Goal: Complete application form

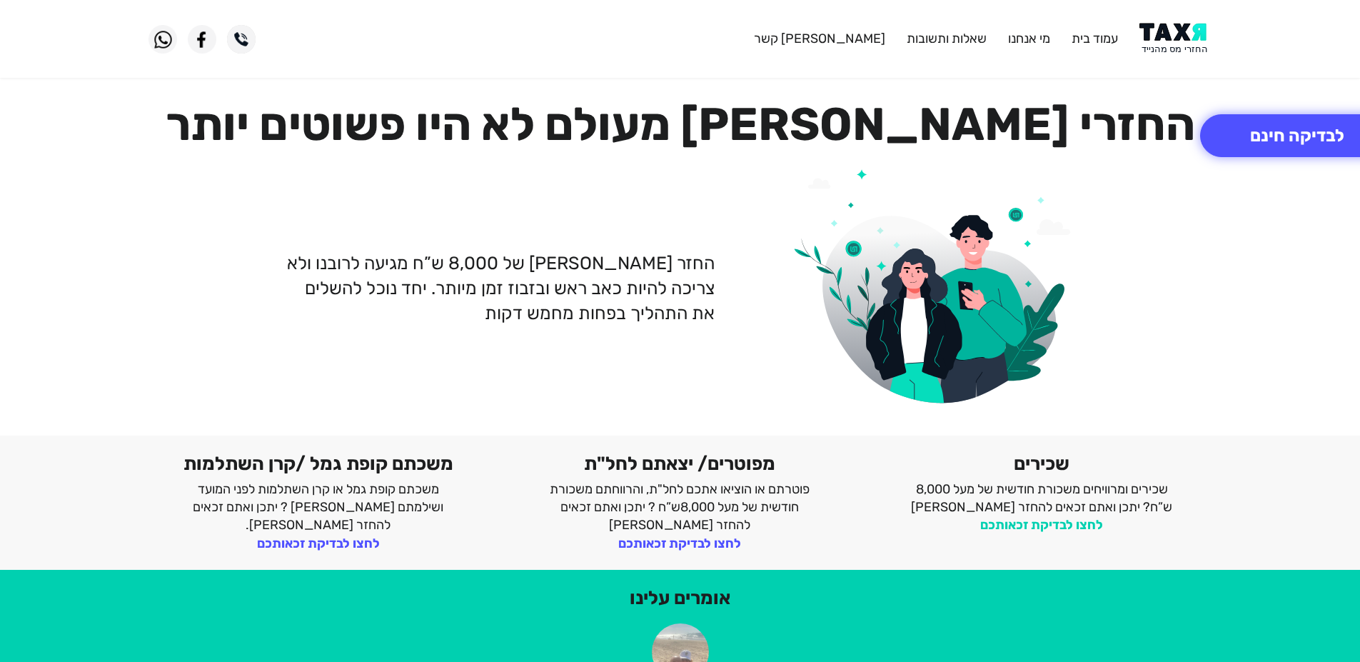
click at [1066, 524] on link "לחצו לבדיקת זכאותכם" at bounding box center [1041, 525] width 123 height 16
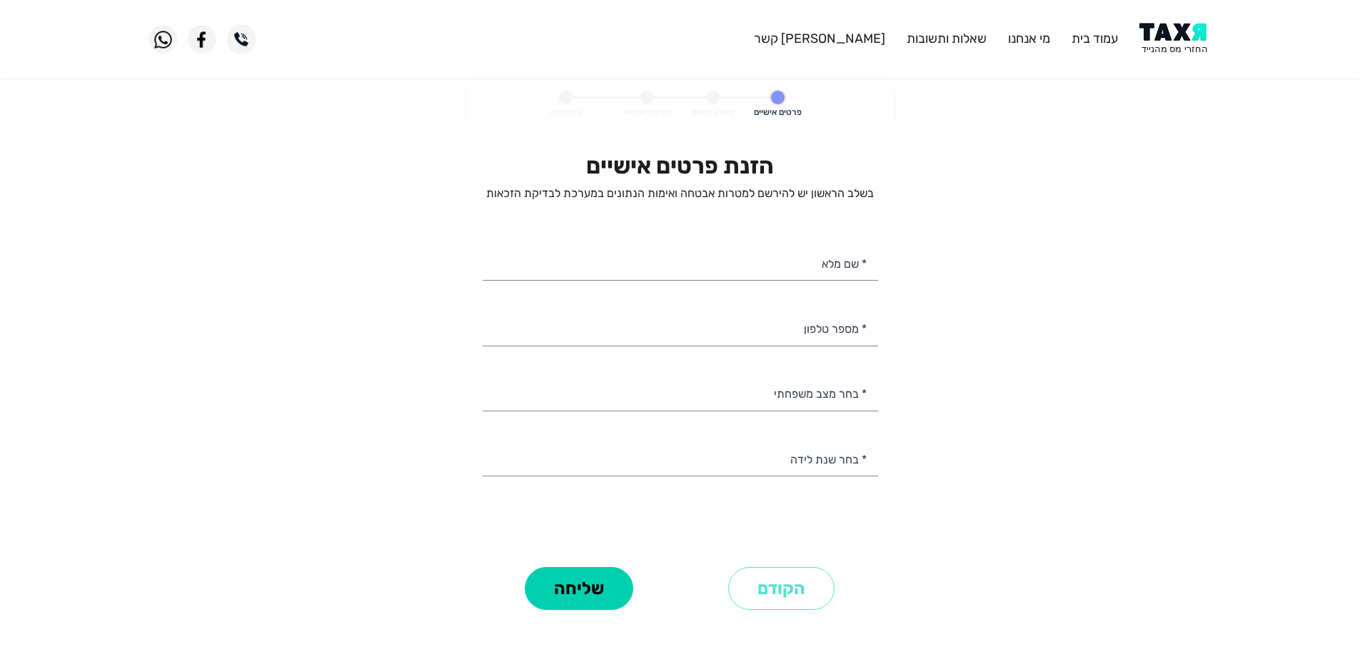
select select
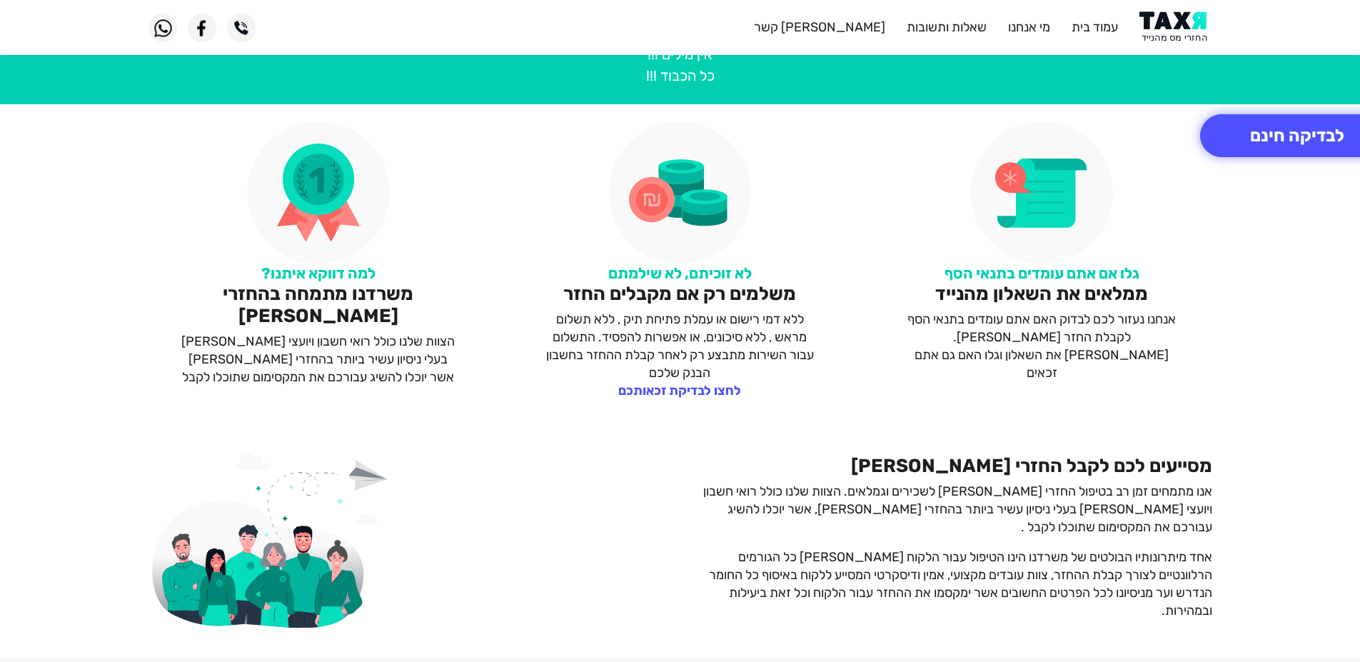
scroll to position [714, 0]
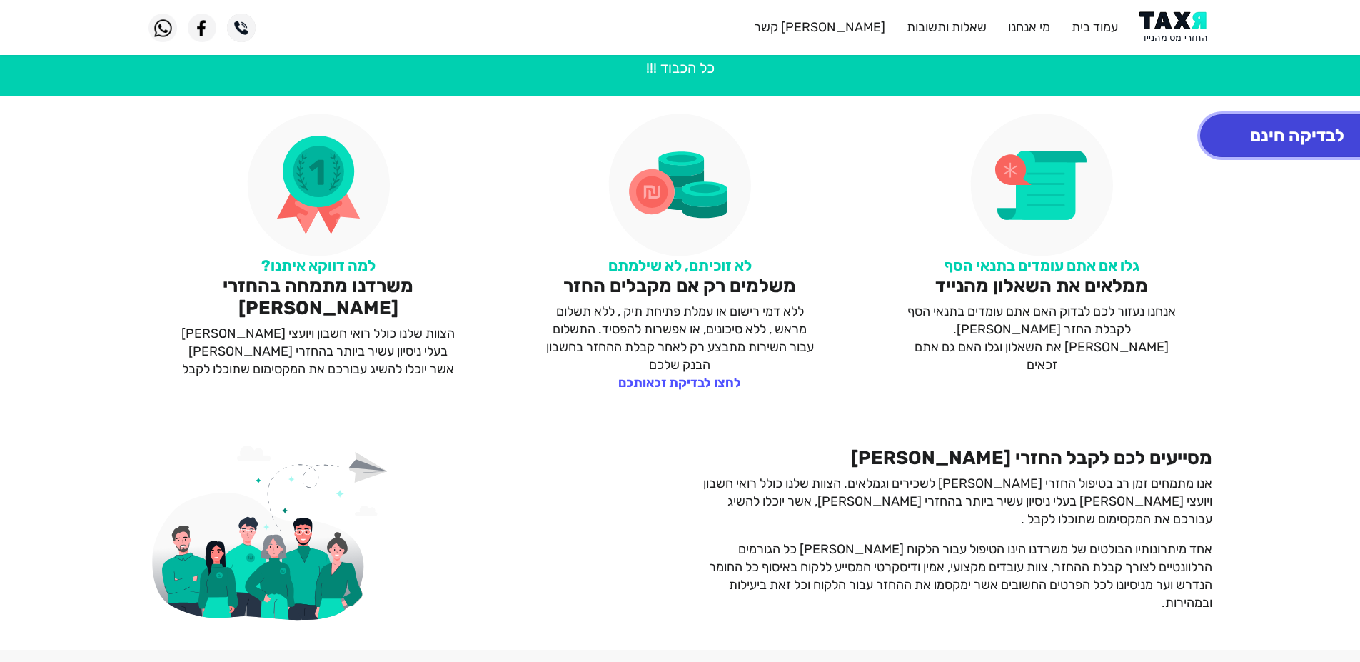
click at [1244, 151] on button "לבדיקה חינם" at bounding box center [1297, 135] width 194 height 43
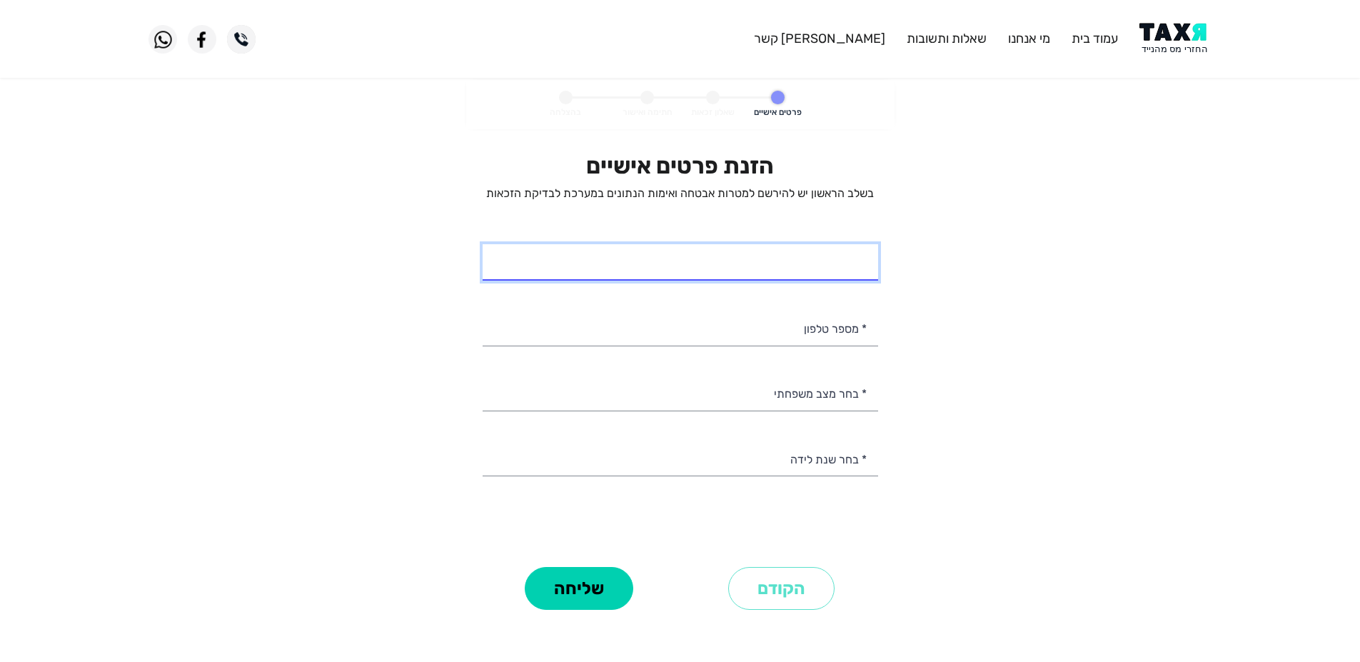
click at [816, 259] on input "* שם מלא" at bounding box center [679, 262] width 395 height 36
type input "חגית כהן"
type input "054-3053660"
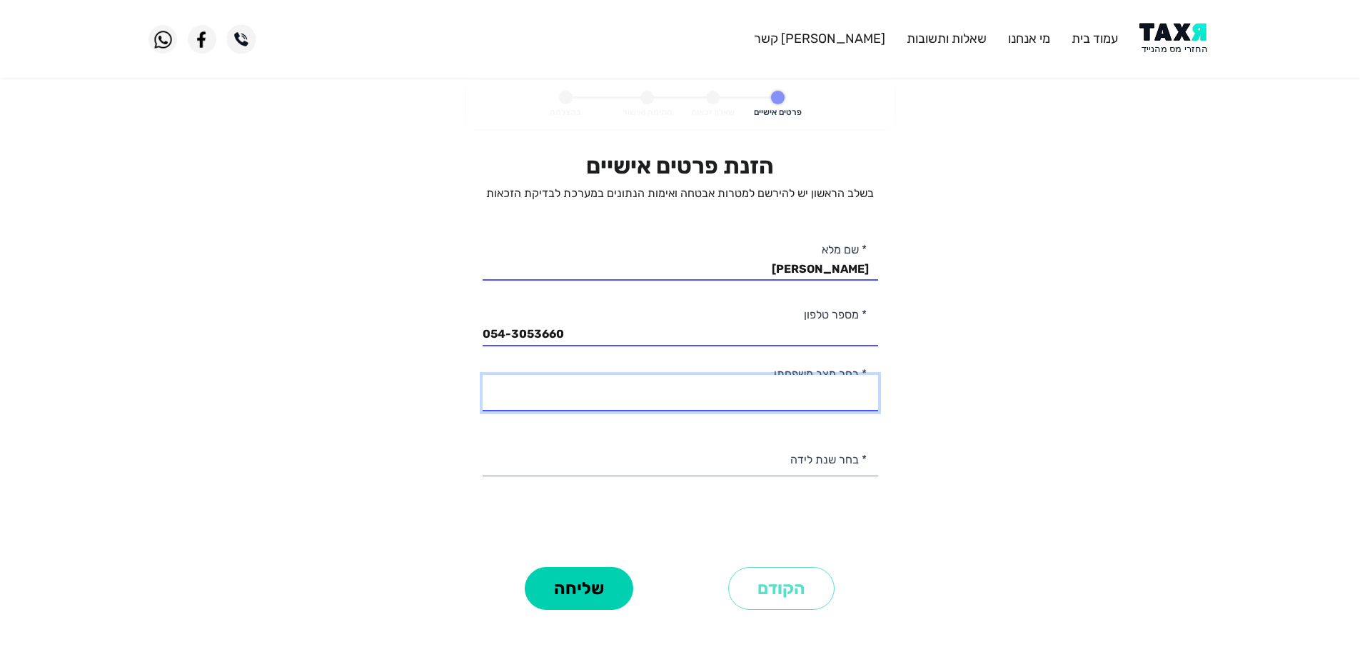
click at [771, 392] on select "רווק/ה נשוי/אה גרוש/ה אלמן/נה" at bounding box center [679, 393] width 395 height 36
select select "3: Divorced"
click at [482, 375] on select "רווק/ה נשוי/אה גרוש/ה אלמן/נה" at bounding box center [679, 393] width 395 height 36
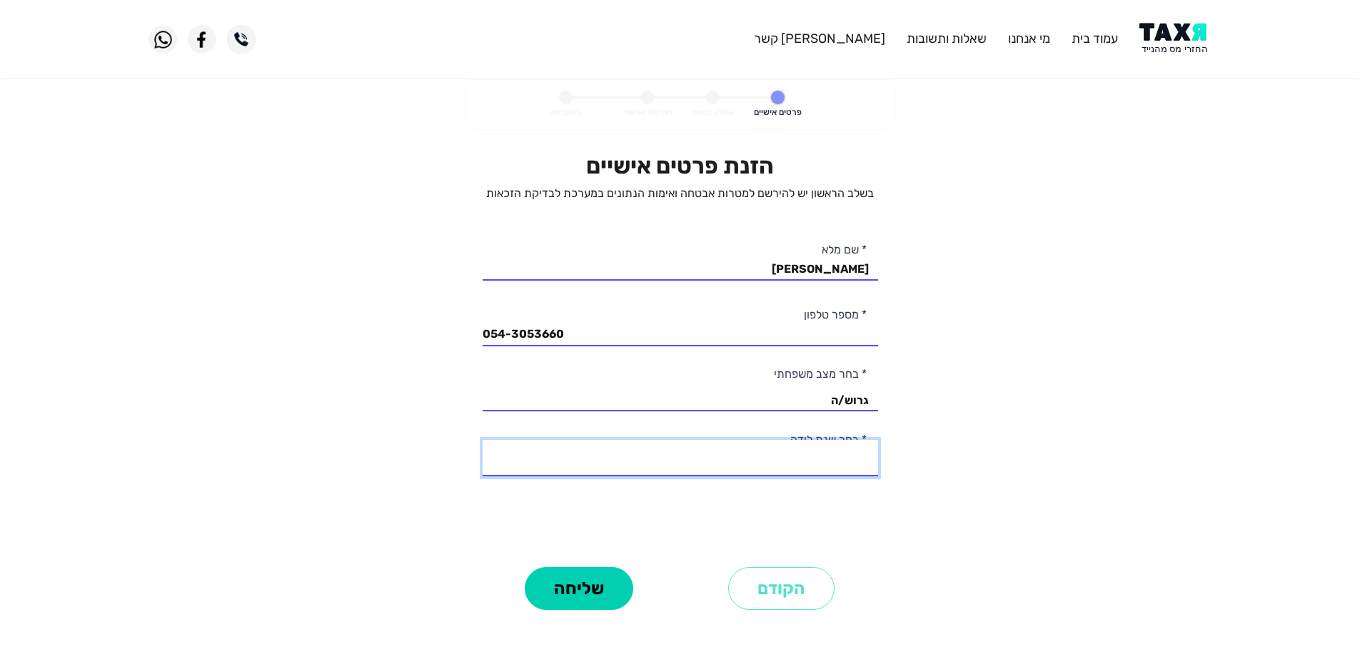
click at [783, 457] on select "2003 2002 2001 2000 1999 1998 1997 1996 1995 1994 1993 1992 1991 1990 1989 1988…" at bounding box center [679, 458] width 395 height 36
select select "32: 1972"
click at [482, 440] on select "2003 2002 2001 2000 1999 1998 1997 1996 1995 1994 1993 1992 1991 1990 1989 1988…" at bounding box center [679, 458] width 395 height 36
click at [684, 505] on div "הזנת פרטים אישיים בשלב הראשון יש להירשם למטרות אבטחה ואימות הנתונים במערכת לבדי…" at bounding box center [679, 357] width 395 height 410
click at [597, 590] on button "שליחה" at bounding box center [579, 588] width 108 height 43
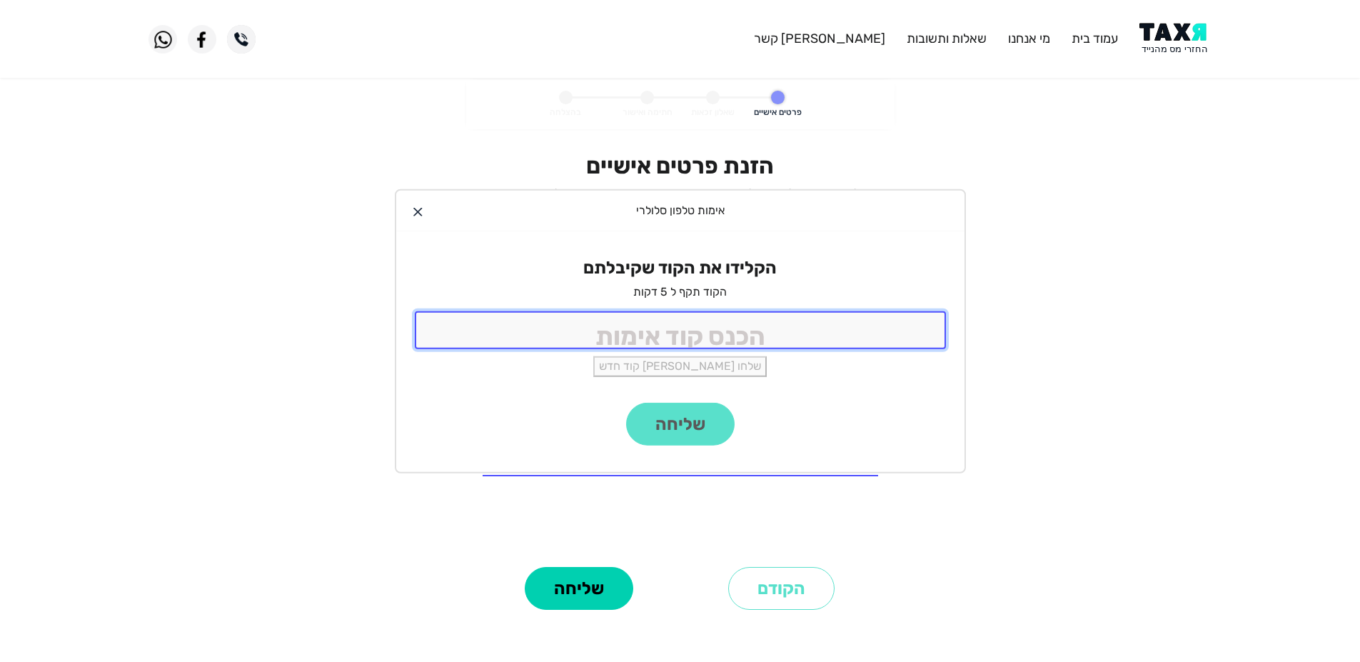
click at [685, 331] on input "tel" at bounding box center [680, 330] width 531 height 38
type input "8933"
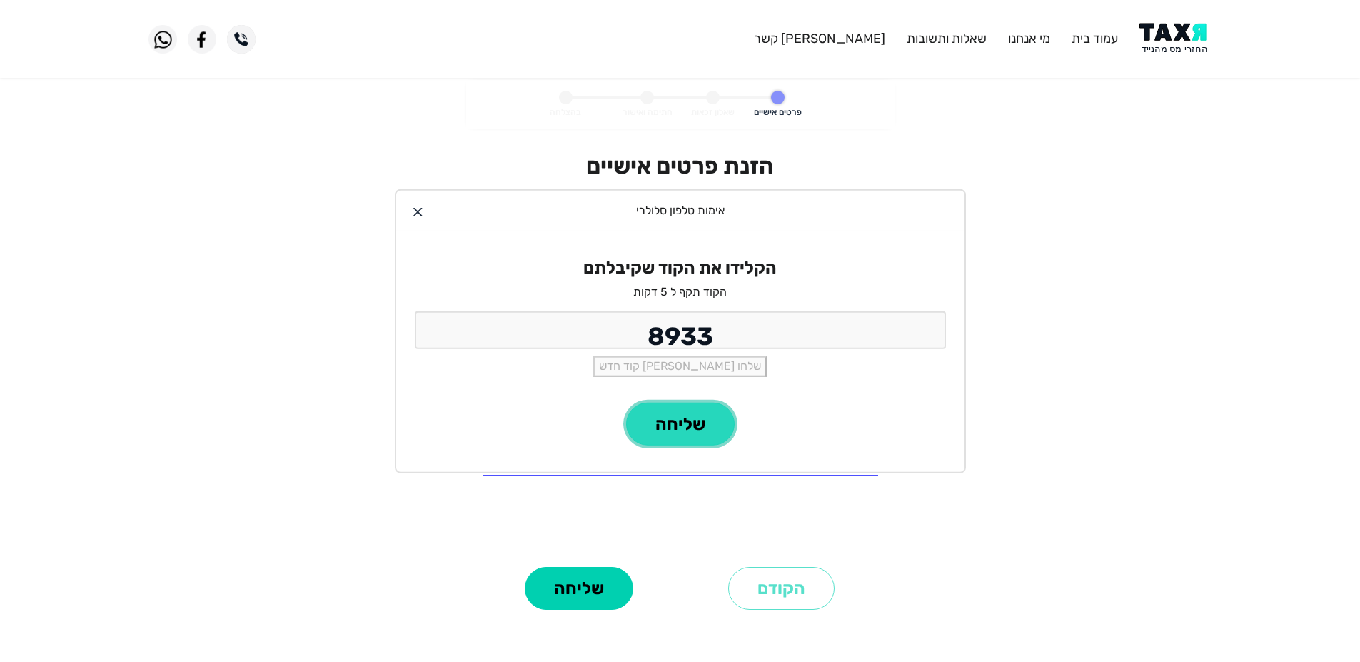
click at [671, 420] on button "שליחה" at bounding box center [680, 424] width 108 height 43
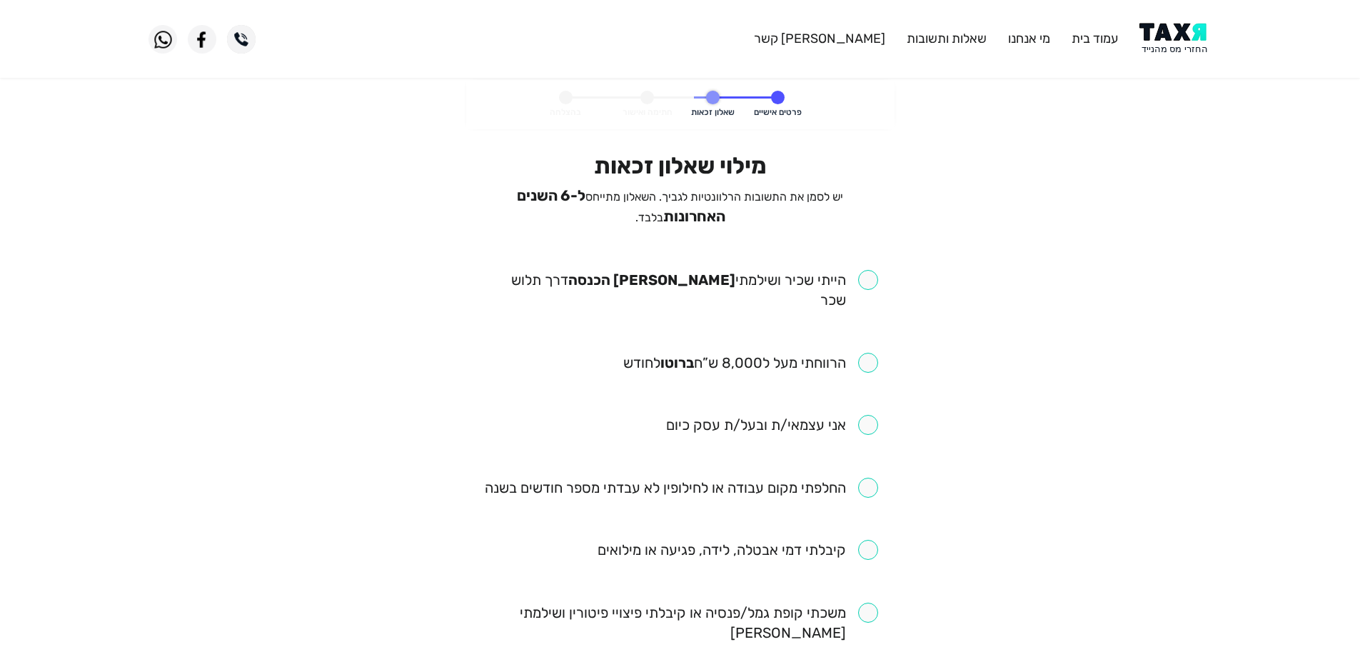
click at [861, 278] on input "checkbox" at bounding box center [679, 290] width 395 height 40
checkbox input "true"
click at [864, 353] on input "checkbox" at bounding box center [750, 363] width 255 height 20
checkbox input "true"
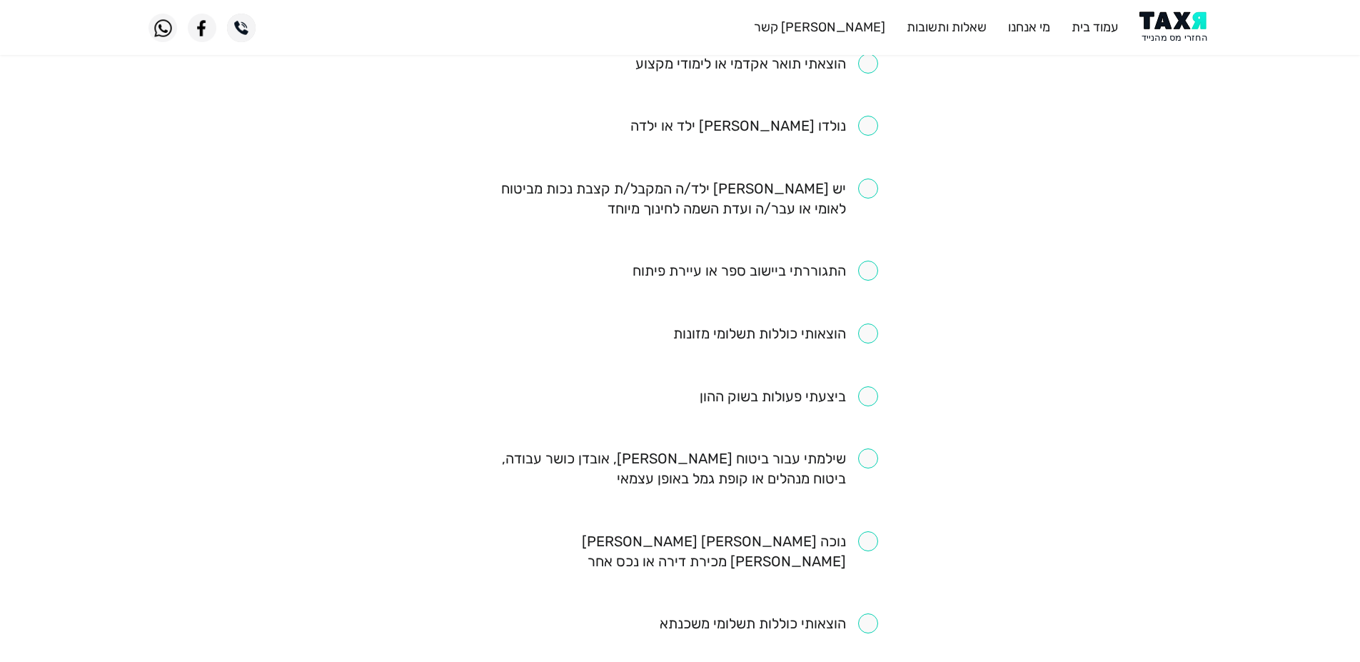
scroll to position [714, 0]
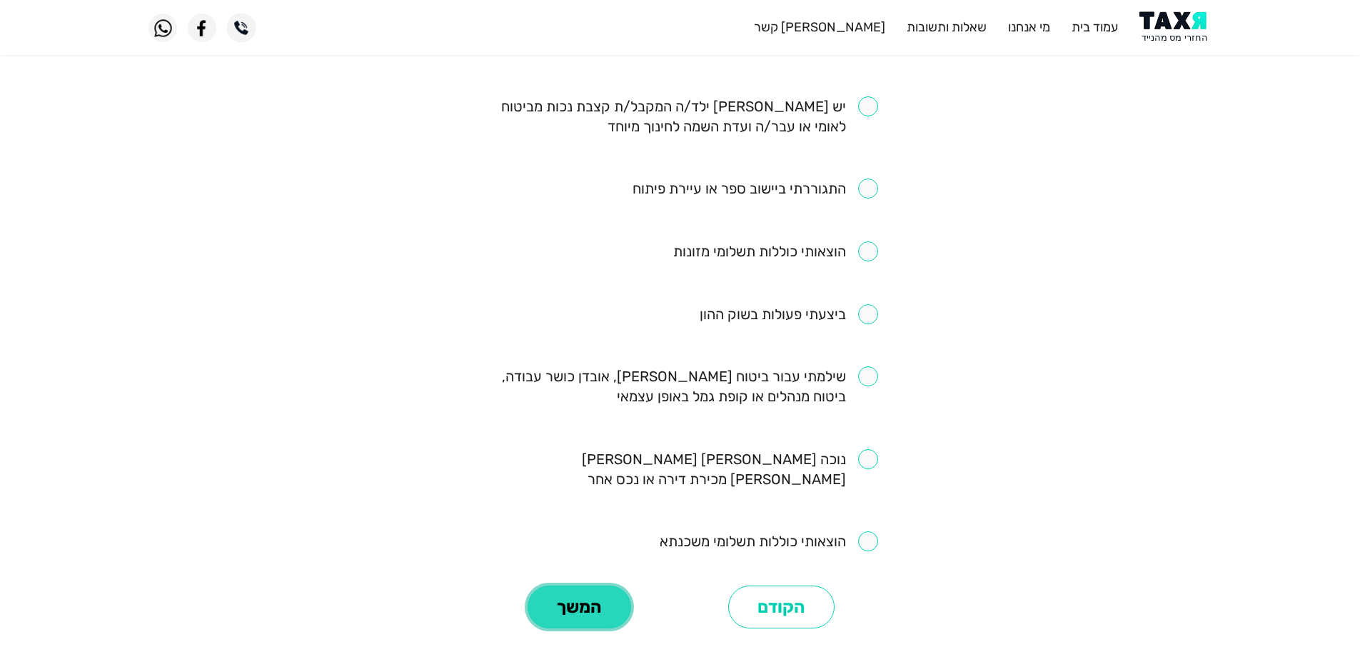
click at [552, 585] on button "המשך" at bounding box center [578, 606] width 103 height 43
